Goal: Information Seeking & Learning: Learn about a topic

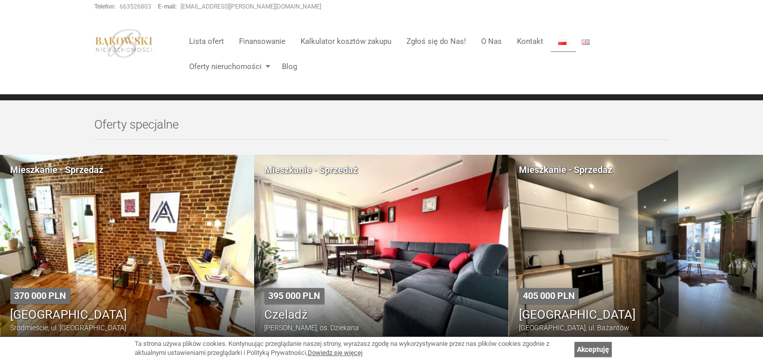
scroll to position [252, 0]
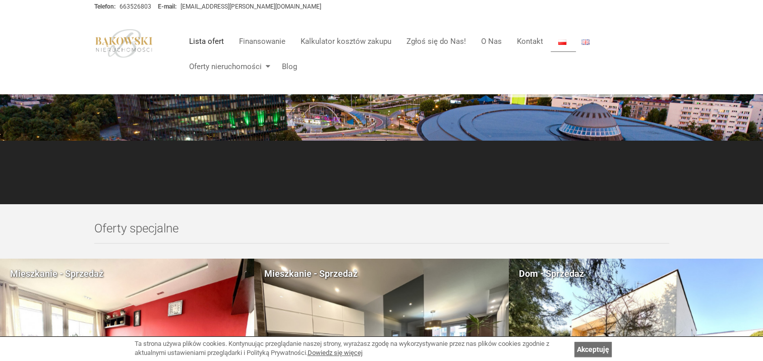
click at [208, 42] on link "Lista ofert" at bounding box center [206, 41] width 50 height 20
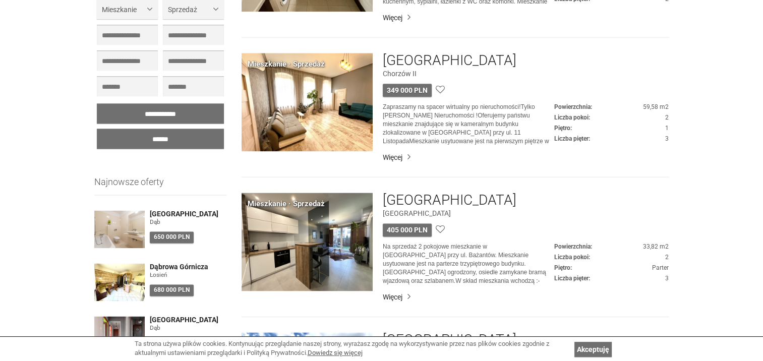
scroll to position [1310, 0]
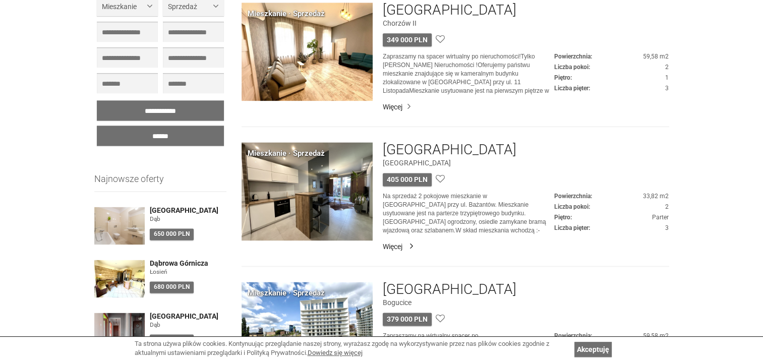
click at [391, 247] on link "Więcej" at bounding box center [526, 246] width 286 height 10
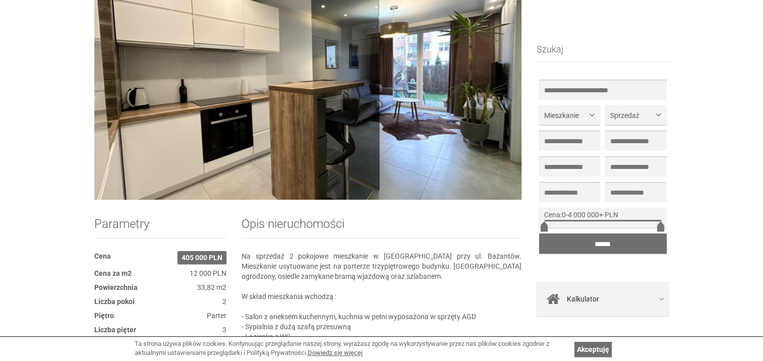
scroll to position [202, 0]
